Goal: Task Accomplishment & Management: Complete application form

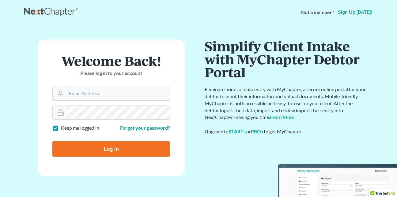
type input "[EMAIL_ADDRESS][DOMAIN_NAME]"
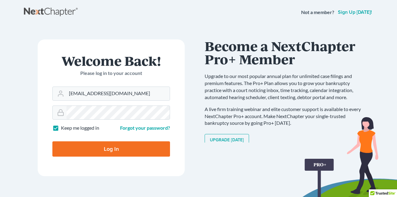
click at [100, 146] on input "Log In" at bounding box center [111, 149] width 118 height 15
type input "Thinking..."
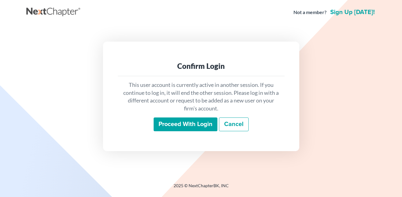
click at [177, 125] on input "Proceed with login" at bounding box center [186, 125] width 64 height 14
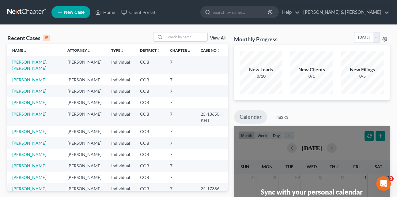
click at [25, 89] on link "Duplechain, Seth" at bounding box center [29, 91] width 34 height 5
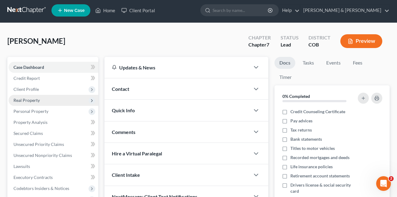
scroll to position [31, 0]
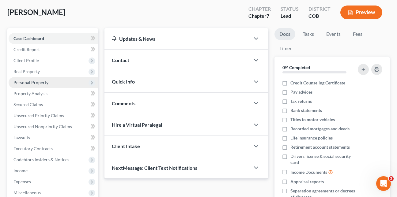
click at [26, 84] on span "Personal Property" at bounding box center [30, 82] width 35 height 5
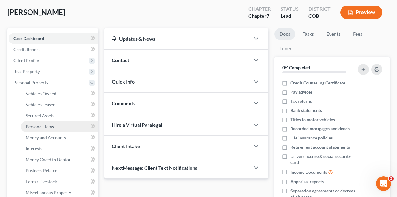
click at [35, 126] on span "Personal Items" at bounding box center [40, 126] width 28 height 5
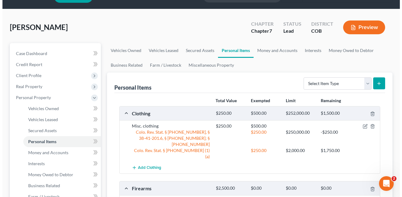
scroll to position [31, 0]
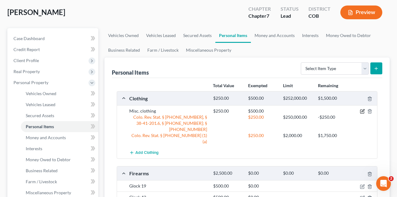
click at [364, 113] on icon "button" at bounding box center [362, 111] width 5 height 5
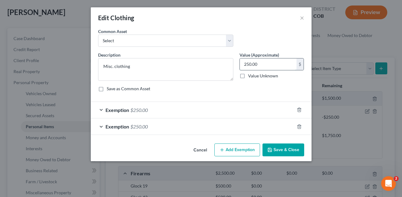
click at [246, 63] on input "250.00" at bounding box center [268, 65] width 57 height 12
type input "150"
click at [114, 127] on span "Exemption" at bounding box center [117, 127] width 24 height 6
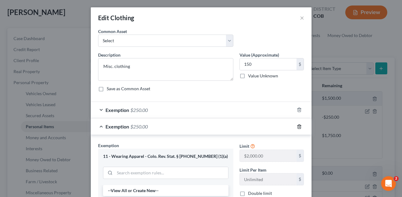
click at [298, 127] on icon "button" at bounding box center [299, 127] width 3 height 4
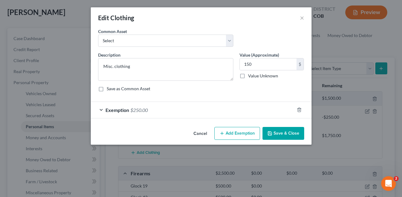
click at [131, 111] on span "$250.00" at bounding box center [138, 110] width 17 height 6
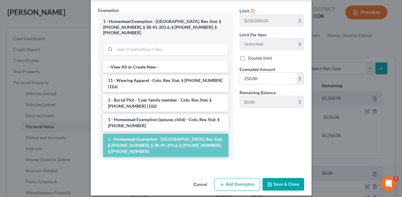
scroll to position [119, 0]
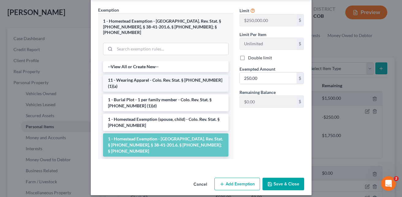
click at [151, 75] on li "11 - Wearing Apparel - Colo. Rev. Stat. § 13-54-102 (1)(a)" at bounding box center [165, 83] width 125 height 17
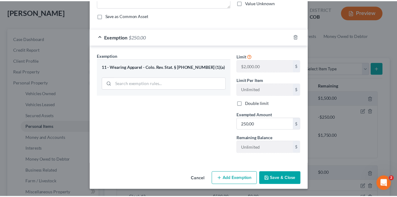
scroll to position [74, 0]
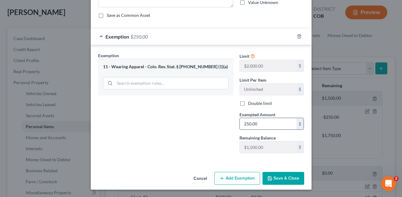
click at [244, 124] on input "250.00" at bounding box center [268, 124] width 57 height 12
type input "150"
click at [270, 173] on button "Save & Close" at bounding box center [283, 178] width 42 height 13
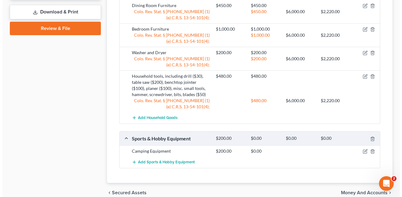
scroll to position [399, 0]
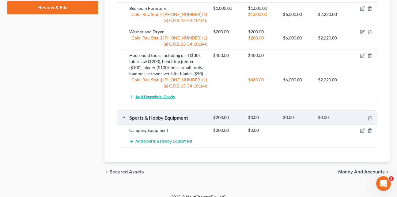
click at [142, 95] on span "Add Household Goods" at bounding box center [156, 97] width 40 height 5
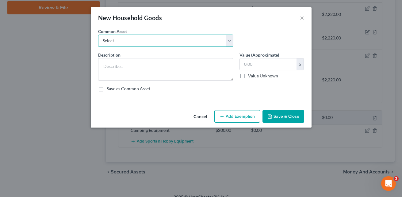
click at [177, 44] on select "Select bed, a desk, a dresser, and a tv stand Washer/Dryer" at bounding box center [165, 41] width 135 height 12
click at [177, 43] on select "Select bed, a desk, a dresser, and a tv stand Washer/Dryer" at bounding box center [165, 41] width 135 height 12
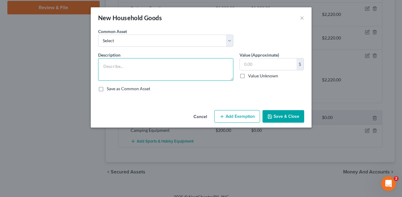
click at [143, 62] on textarea at bounding box center [165, 69] width 135 height 23
type textarea "<"
type textarea "Misc. dishes and cookware"
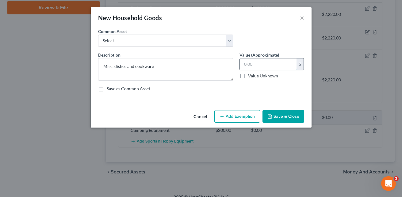
click at [244, 64] on input "text" at bounding box center [268, 65] width 57 height 12
type input "20"
click at [231, 114] on button "Add Exemption" at bounding box center [237, 116] width 46 height 13
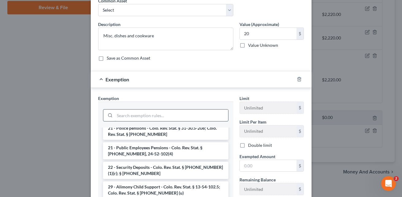
click at [115, 117] on input "search" at bounding box center [171, 116] width 113 height 12
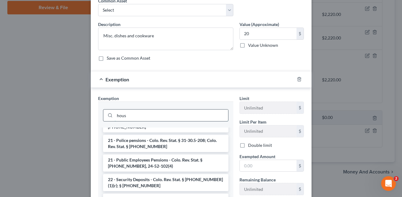
scroll to position [0, 0]
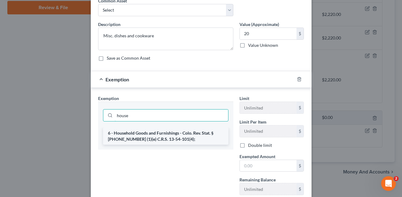
type input "house"
click at [120, 132] on li "6 - Household Goods and Furnishings - Colo. Rev. Stat. § 13-54-102 (1)(e) C.R.S…" at bounding box center [165, 136] width 125 height 17
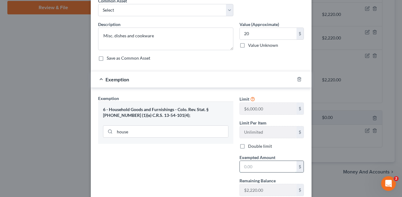
click at [241, 169] on input "text" at bounding box center [268, 167] width 57 height 12
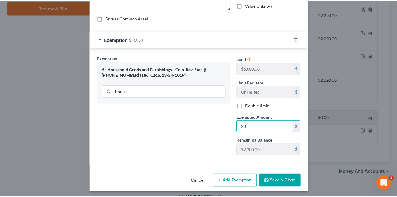
scroll to position [74, 0]
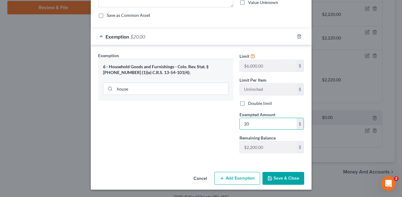
type input "20"
click at [280, 176] on button "Save & Close" at bounding box center [283, 178] width 42 height 13
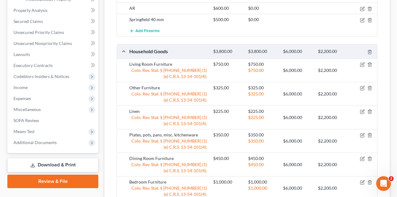
scroll to position [245, 0]
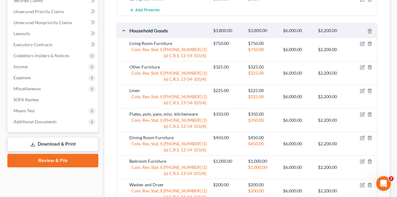
click at [54, 142] on link "Download & Print" at bounding box center [52, 144] width 91 height 14
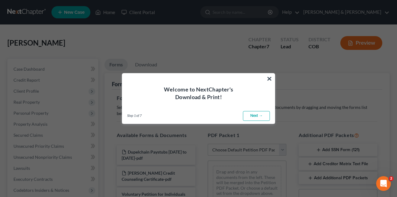
click at [258, 116] on link "Next →" at bounding box center [256, 116] width 27 height 10
select select "0"
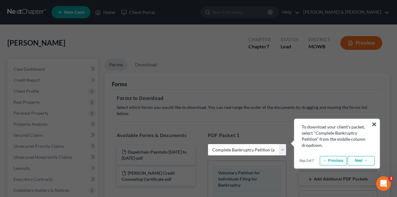
click at [374, 123] on button "×" at bounding box center [375, 125] width 6 height 10
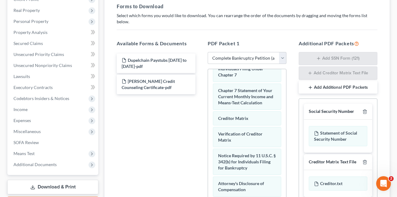
scroll to position [315, 0]
click at [43, 186] on link "Download & Print" at bounding box center [52, 187] width 91 height 14
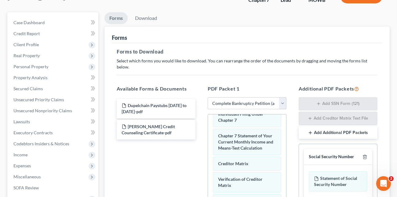
scroll to position [0, 0]
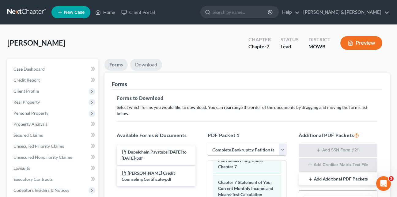
click at [143, 63] on link "Download" at bounding box center [146, 65] width 32 height 12
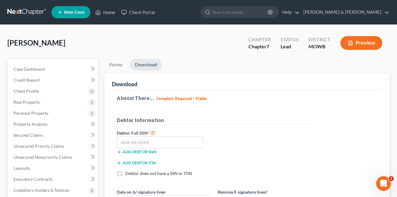
click at [204, 50] on div "Duplechain, Seth Upgraded Chapter Chapter 7 Status Lead District MOWB Preview" at bounding box center [198, 45] width 383 height 27
click at [120, 143] on input "text" at bounding box center [160, 143] width 87 height 12
type input "433-81-8491"
click at [142, 64] on link "Download" at bounding box center [146, 65] width 32 height 12
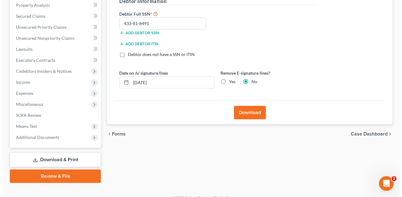
scroll to position [123, 0]
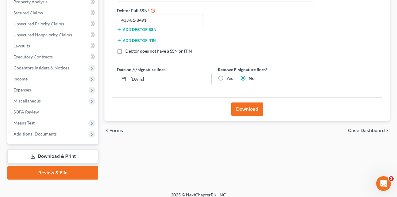
click at [247, 112] on button "Download" at bounding box center [247, 109] width 32 height 13
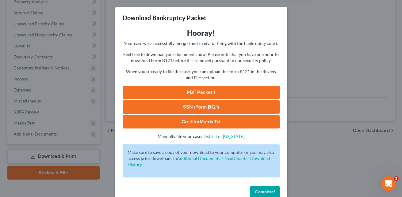
click at [201, 90] on link "PDF Packet 1" at bounding box center [201, 92] width 157 height 13
